Goal: Information Seeking & Learning: Check status

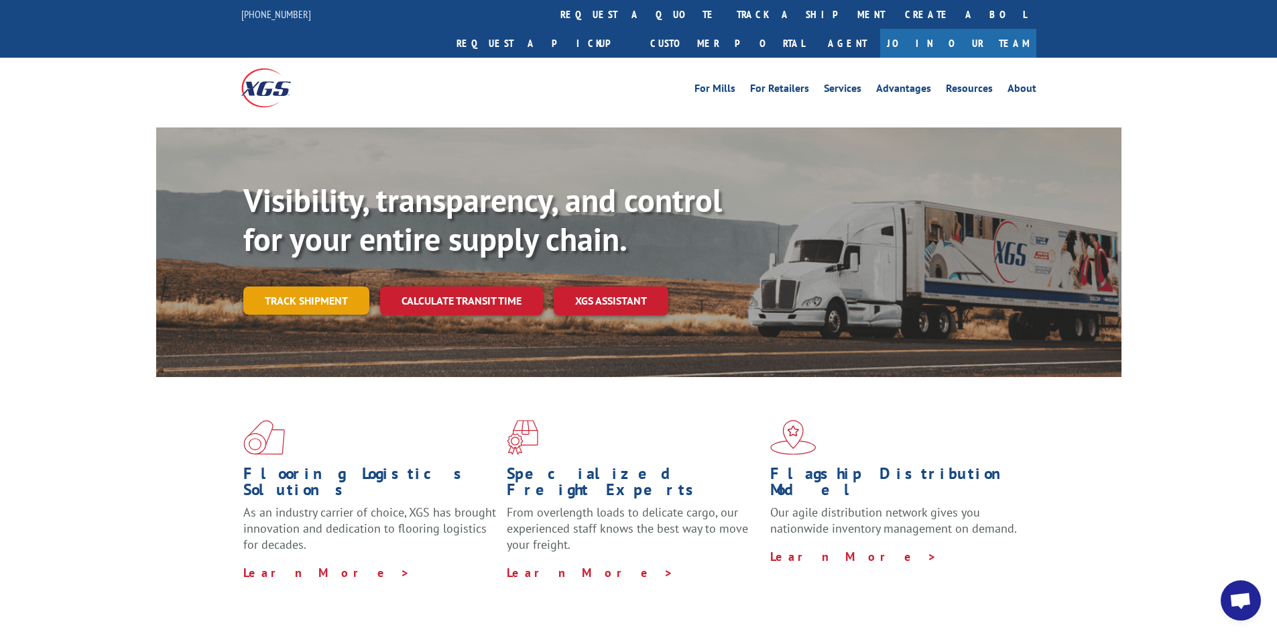
click at [322, 286] on link "Track shipment" at bounding box center [306, 300] width 126 height 28
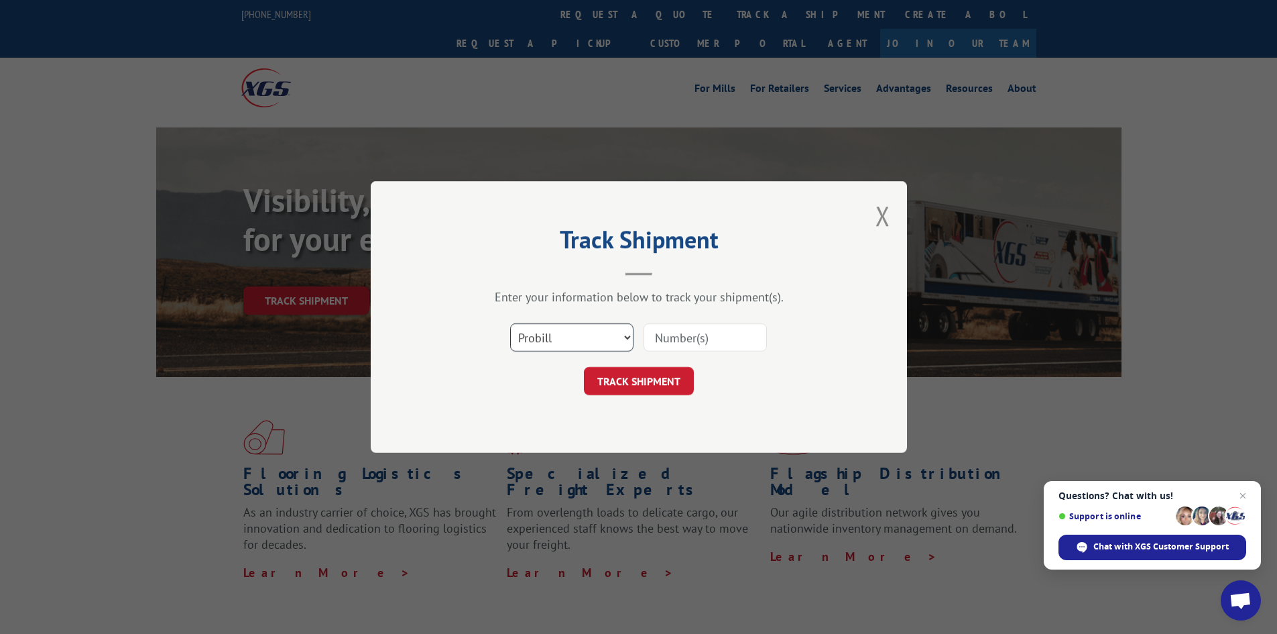
click at [577, 335] on select "Select category... Probill BOL PO" at bounding box center [571, 337] width 123 height 28
click at [510, 323] on select "Select category... Probill BOL PO" at bounding box center [571, 337] width 123 height 28
click at [727, 349] on input at bounding box center [705, 337] width 123 height 28
type input "17617620"
click at [625, 383] on button "TRACK SHIPMENT" at bounding box center [639, 381] width 110 height 28
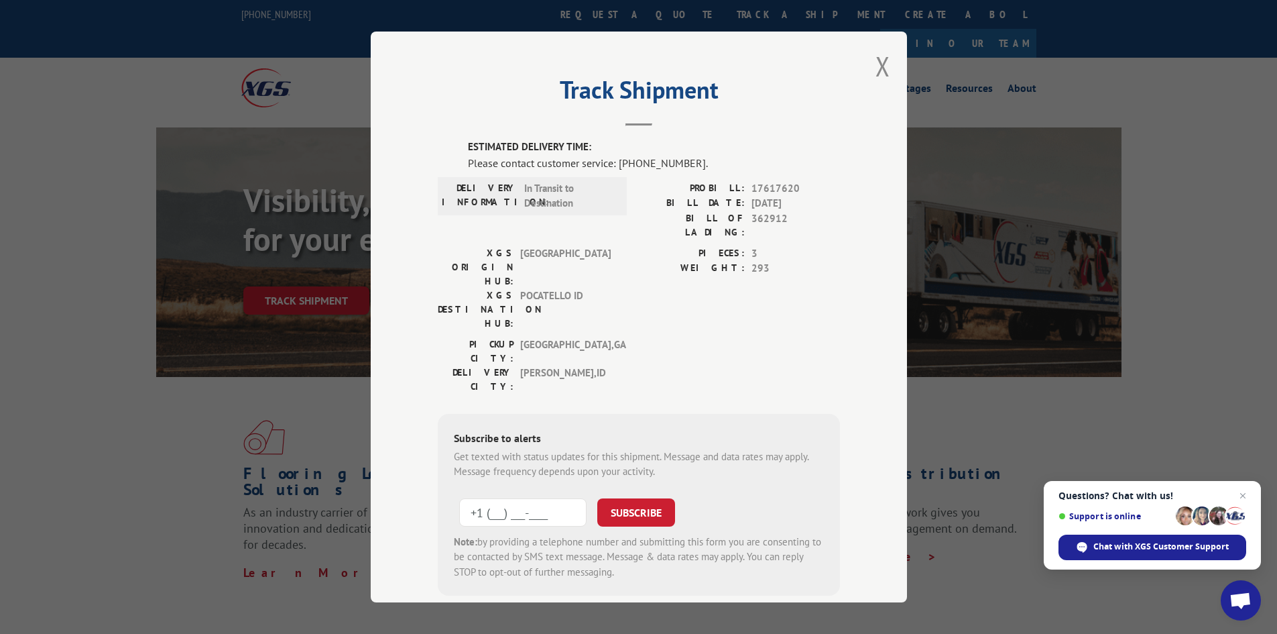
click at [469, 498] on input "+1 (___) ___-____" at bounding box center [522, 512] width 127 height 28
type input "[PHONE_NUMBER]"
click at [603, 498] on button "SUBSCRIBE" at bounding box center [636, 512] width 78 height 28
